Goal: Find specific page/section: Find specific page/section

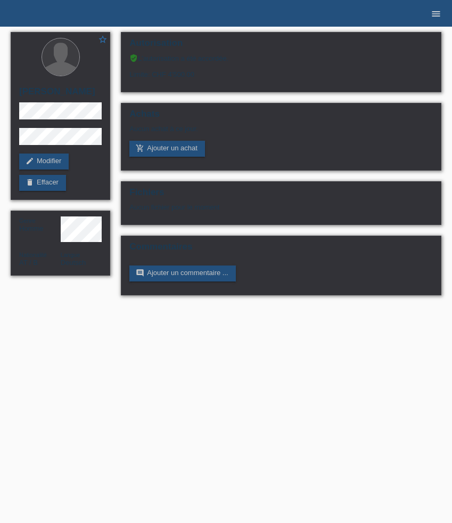
click at [436, 13] on icon "menu" at bounding box center [436, 14] width 11 height 11
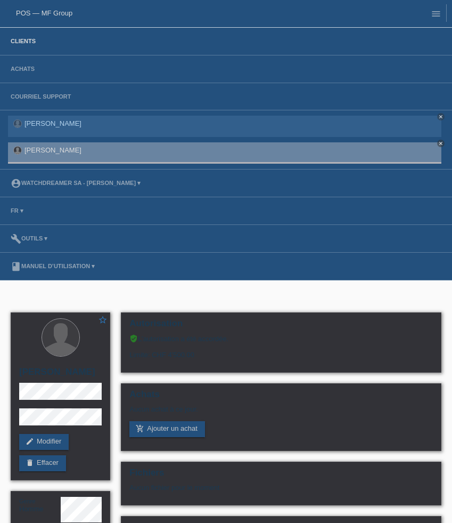
click at [26, 44] on link "Clients" at bounding box center [23, 41] width 36 height 6
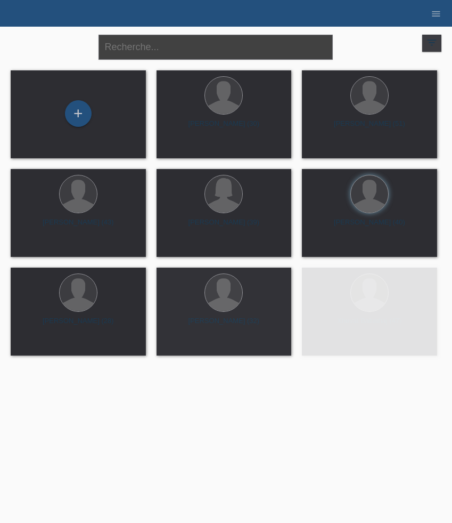
click at [170, 49] on input "text" at bounding box center [216, 47] width 234 height 25
paste input "Obradovic"
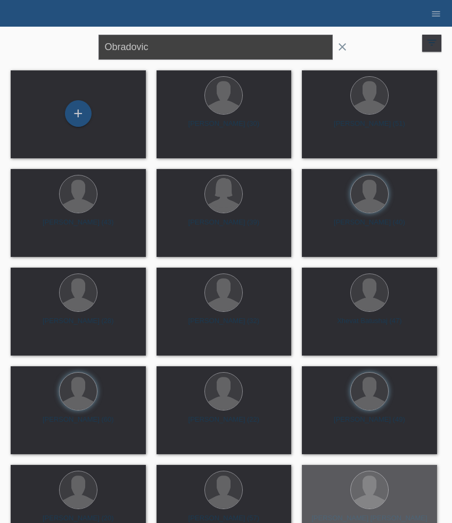
type input "Obradovic"
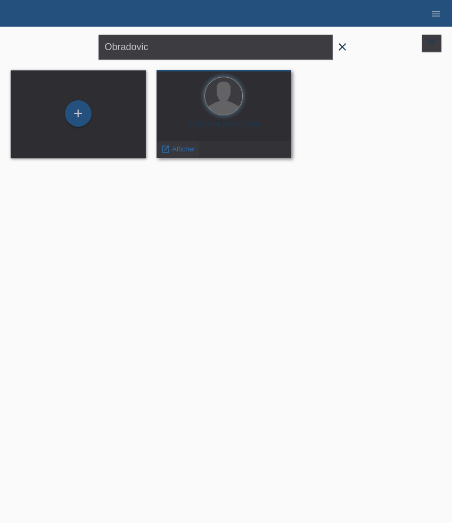
click at [182, 147] on span "Afficher" at bounding box center [183, 149] width 23 height 8
